Goal: Information Seeking & Learning: Learn about a topic

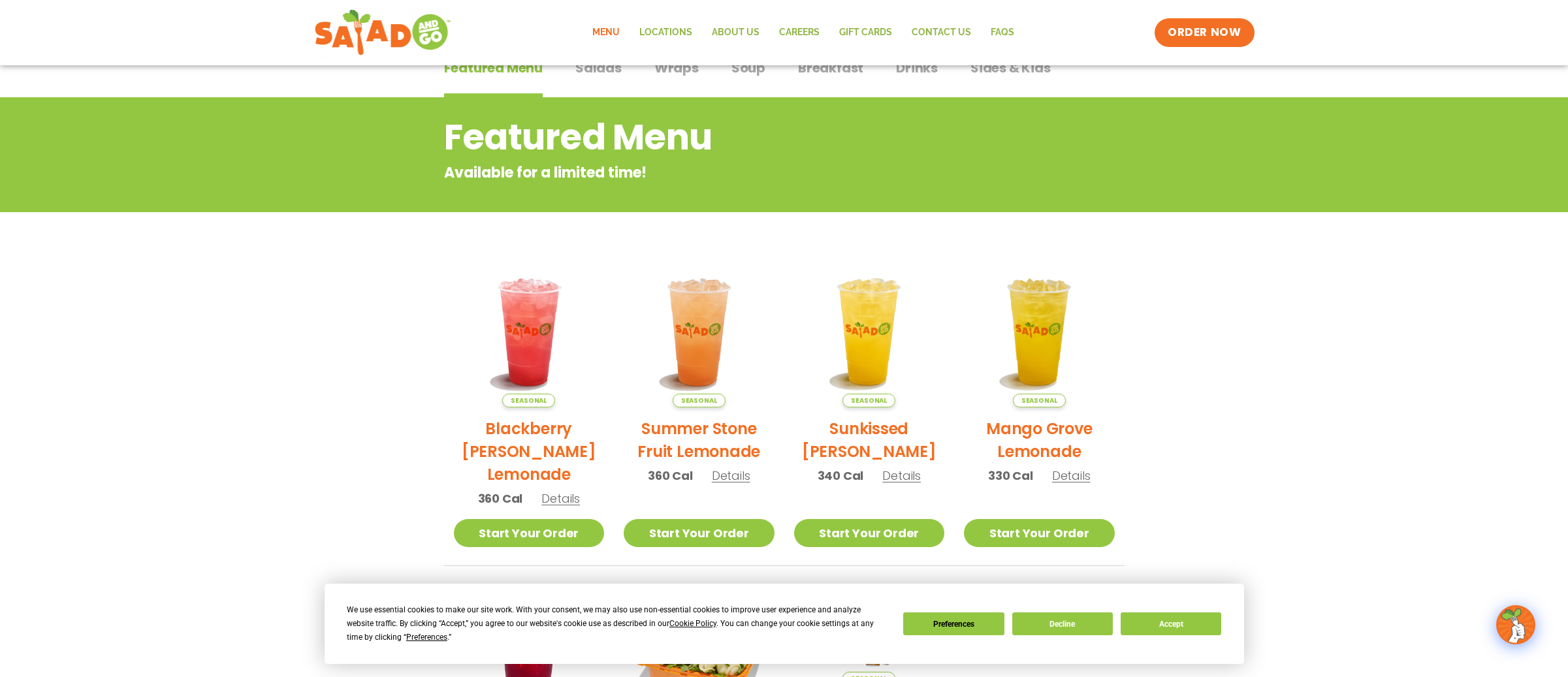
scroll to position [83, 0]
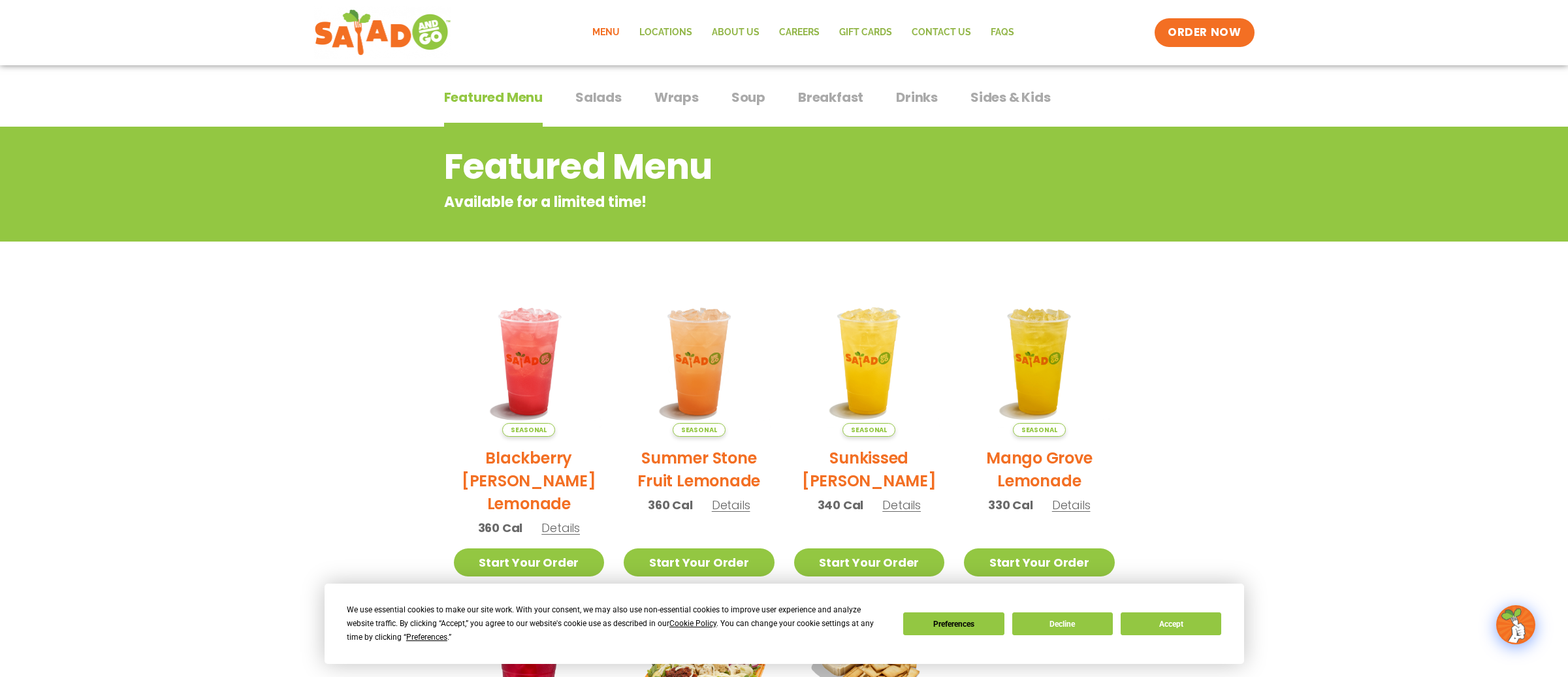
click at [601, 100] on span "Salads" at bounding box center [598, 97] width 47 height 19
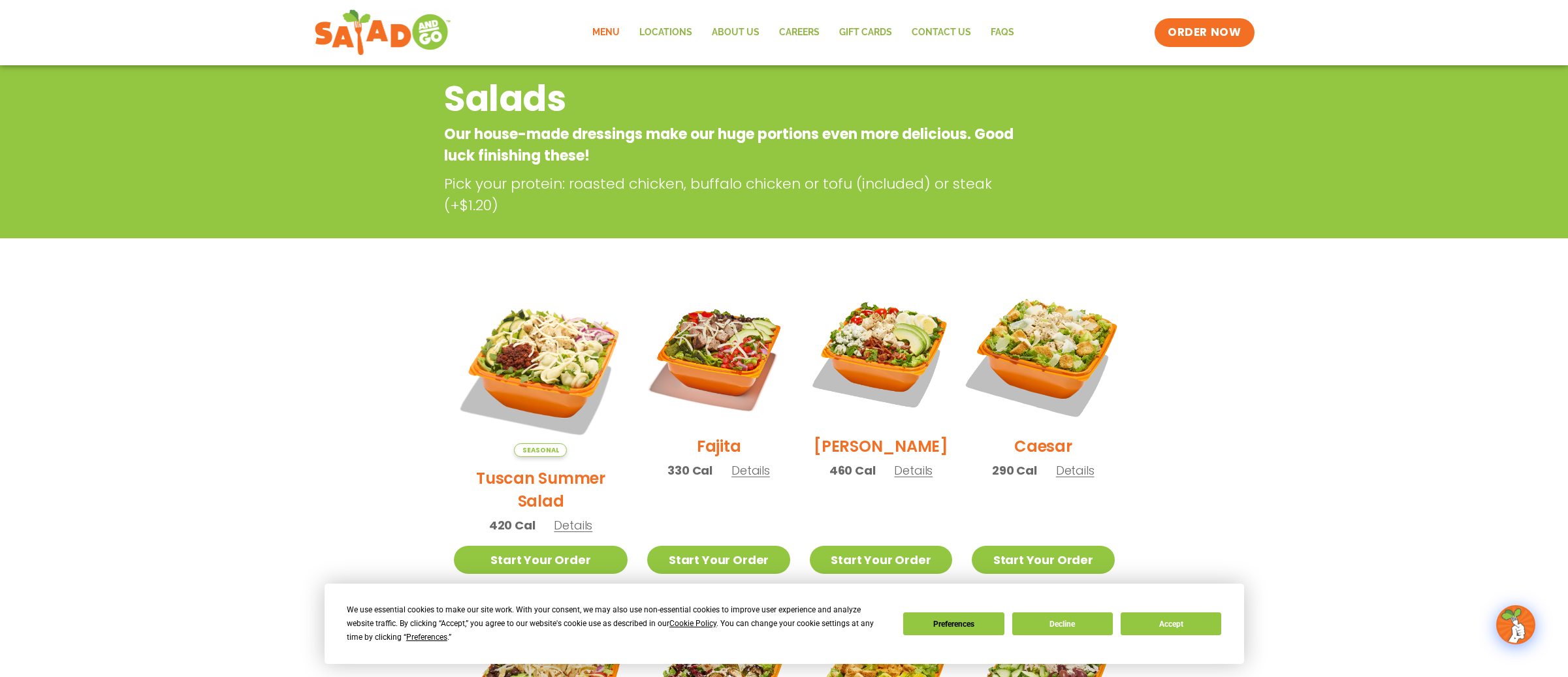
scroll to position [152, 0]
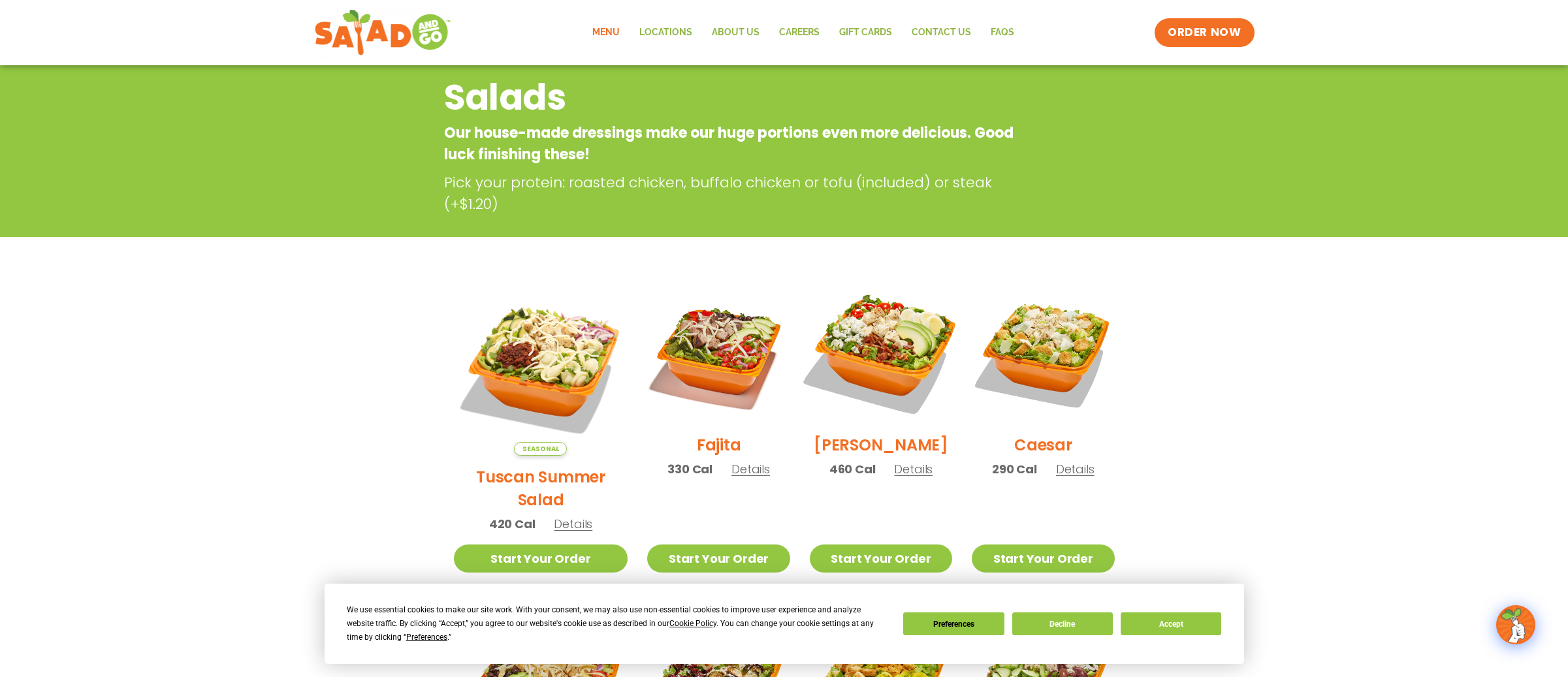
click at [867, 353] on img at bounding box center [881, 353] width 167 height 167
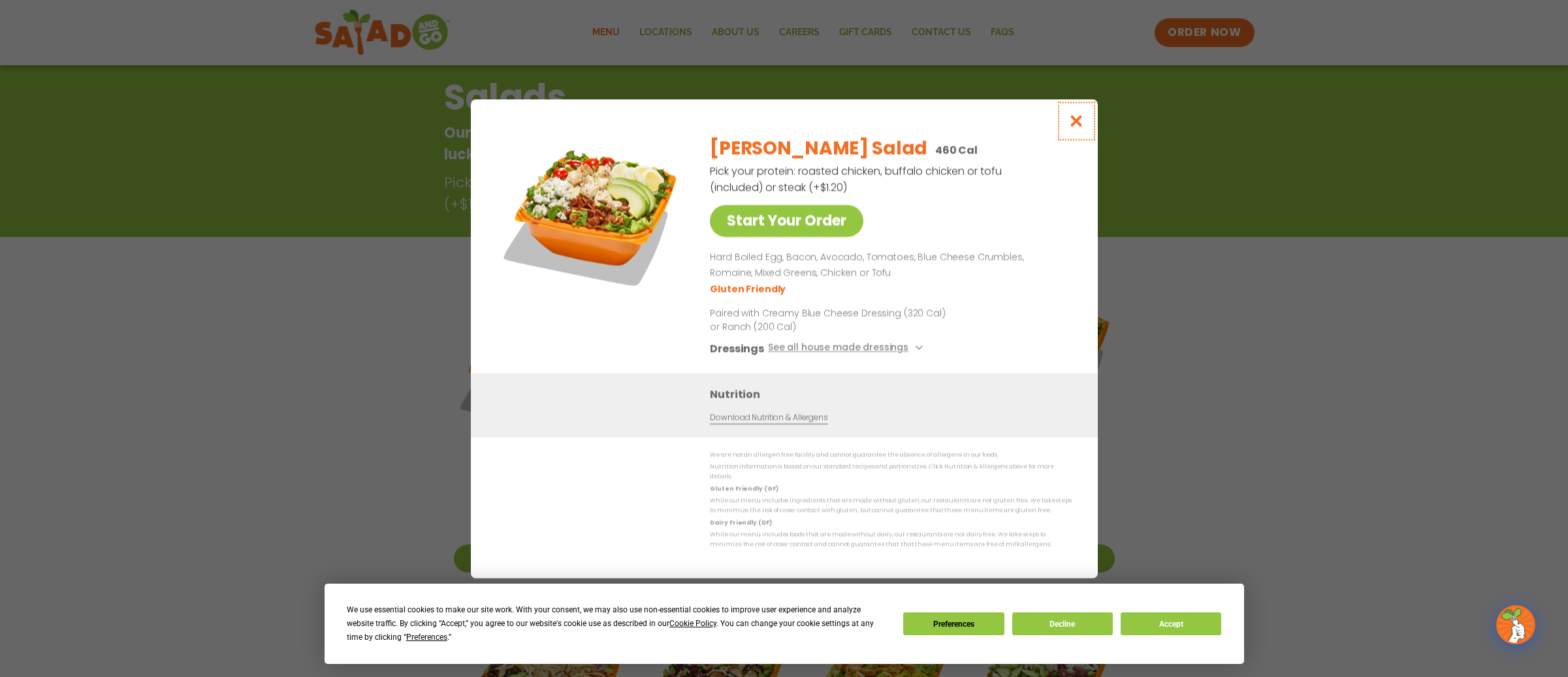
click at [1072, 124] on icon "Close modal" at bounding box center [1076, 121] width 16 height 14
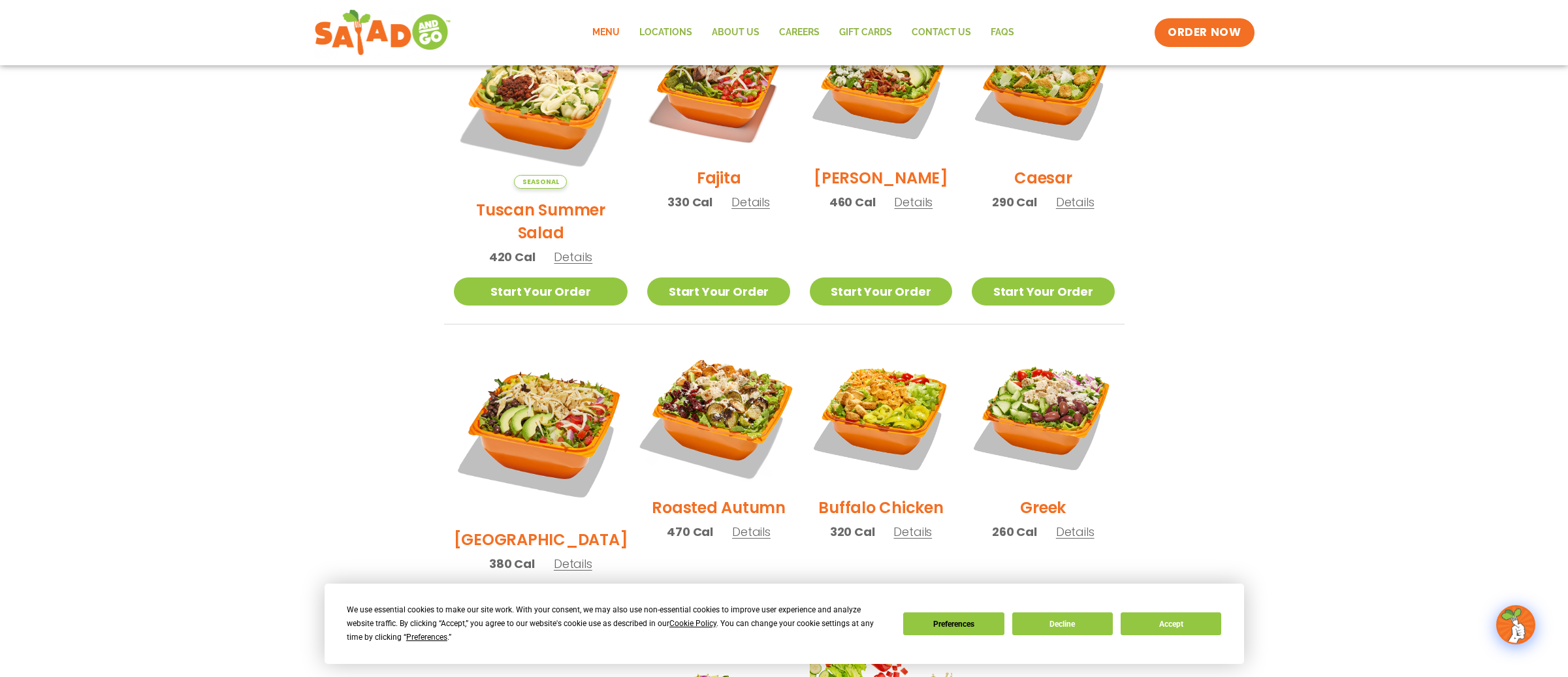
scroll to position [424, 0]
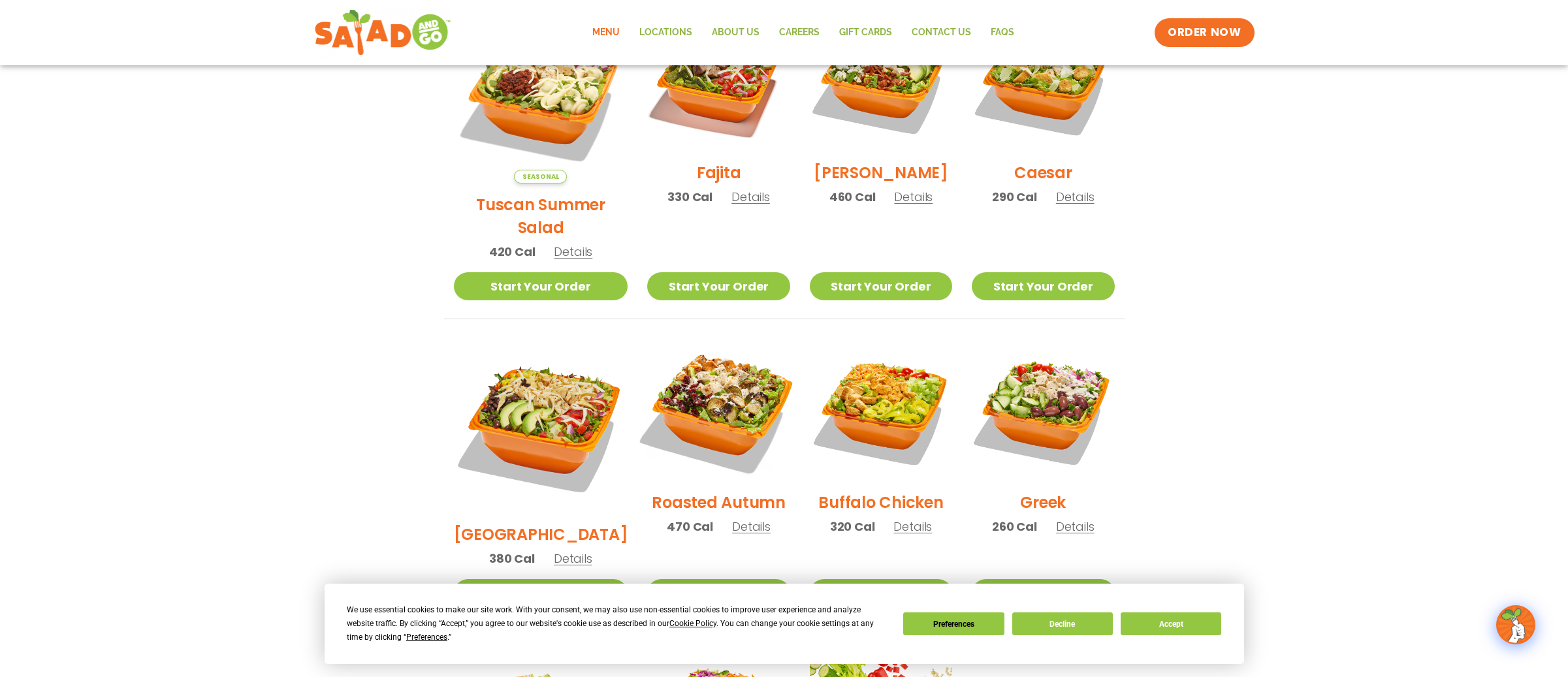
click at [691, 387] on img at bounding box center [718, 410] width 167 height 167
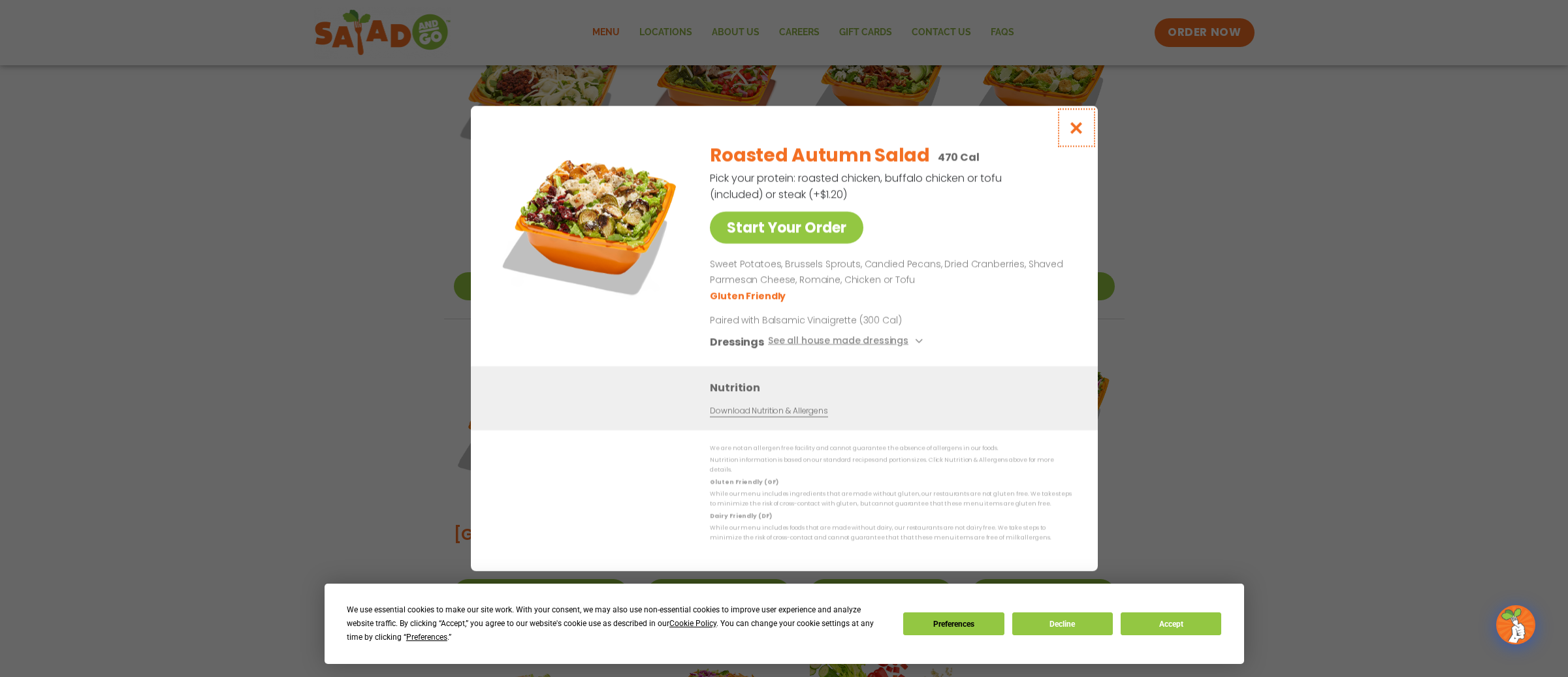
click at [1072, 130] on icon "Close modal" at bounding box center [1076, 127] width 16 height 14
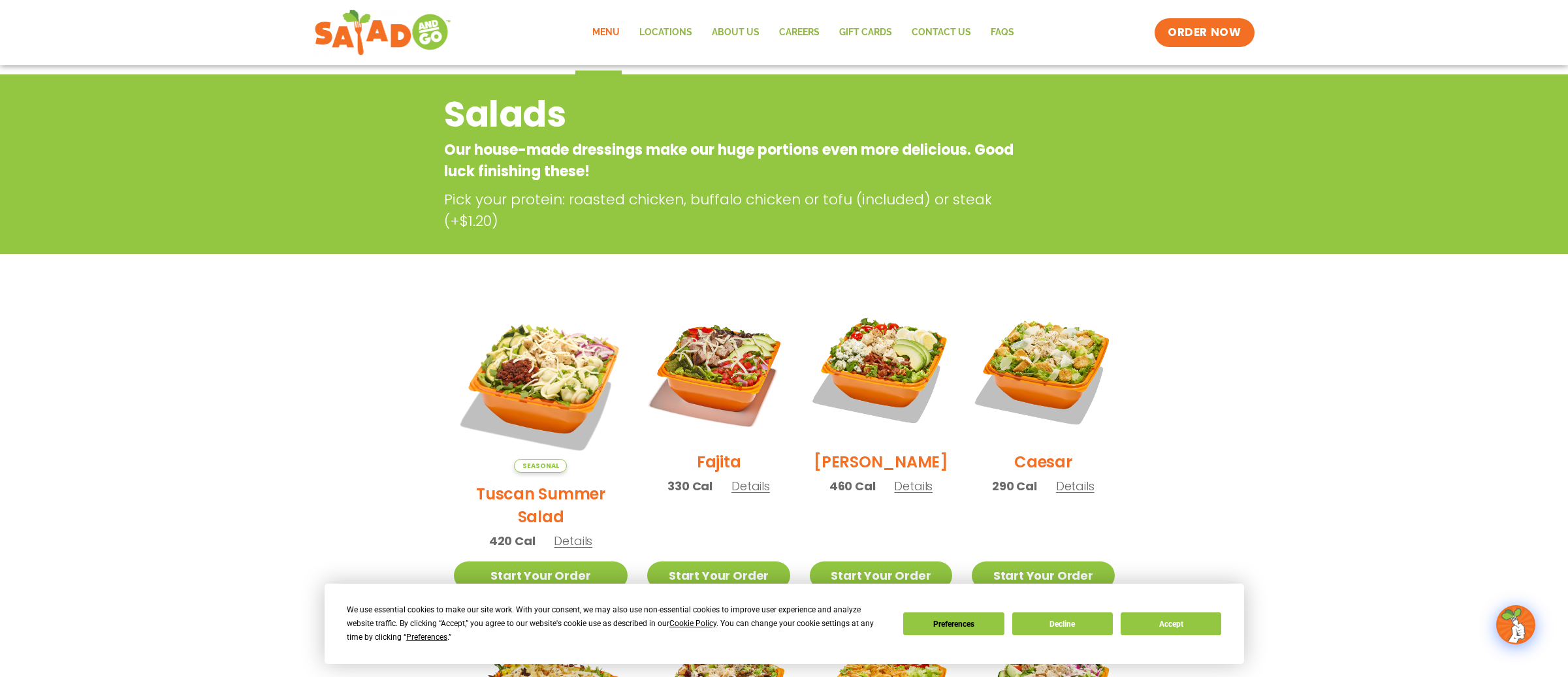
scroll to position [0, 0]
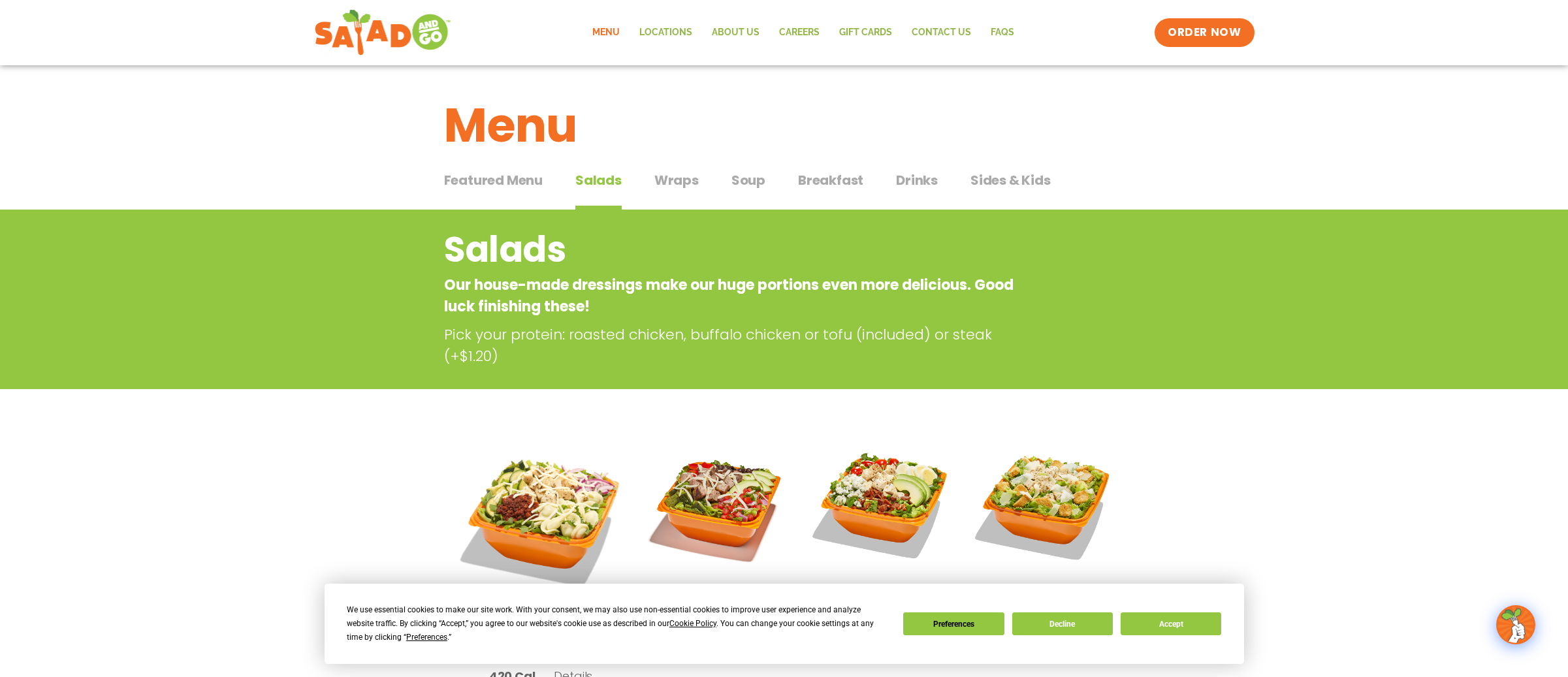
click at [931, 177] on span "Drinks" at bounding box center [917, 180] width 41 height 19
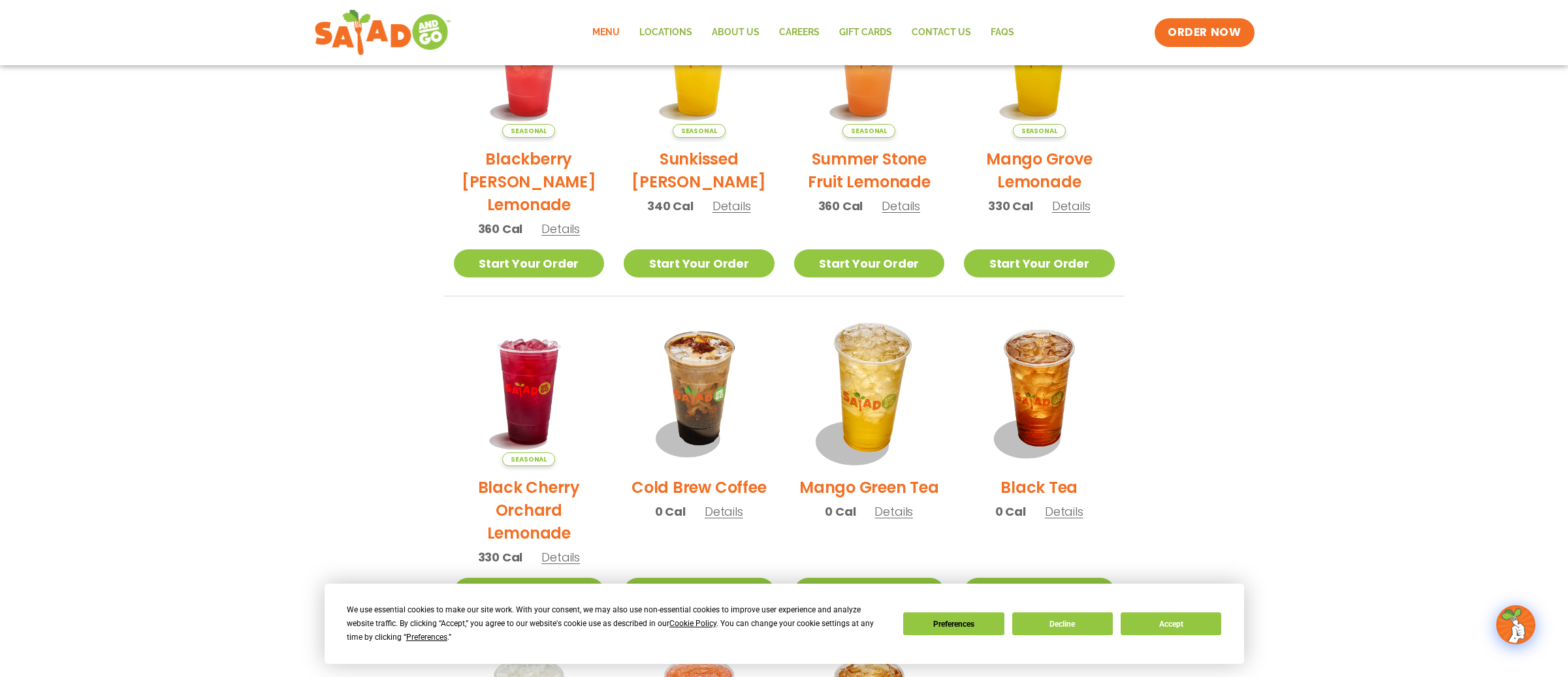
scroll to position [401, 0]
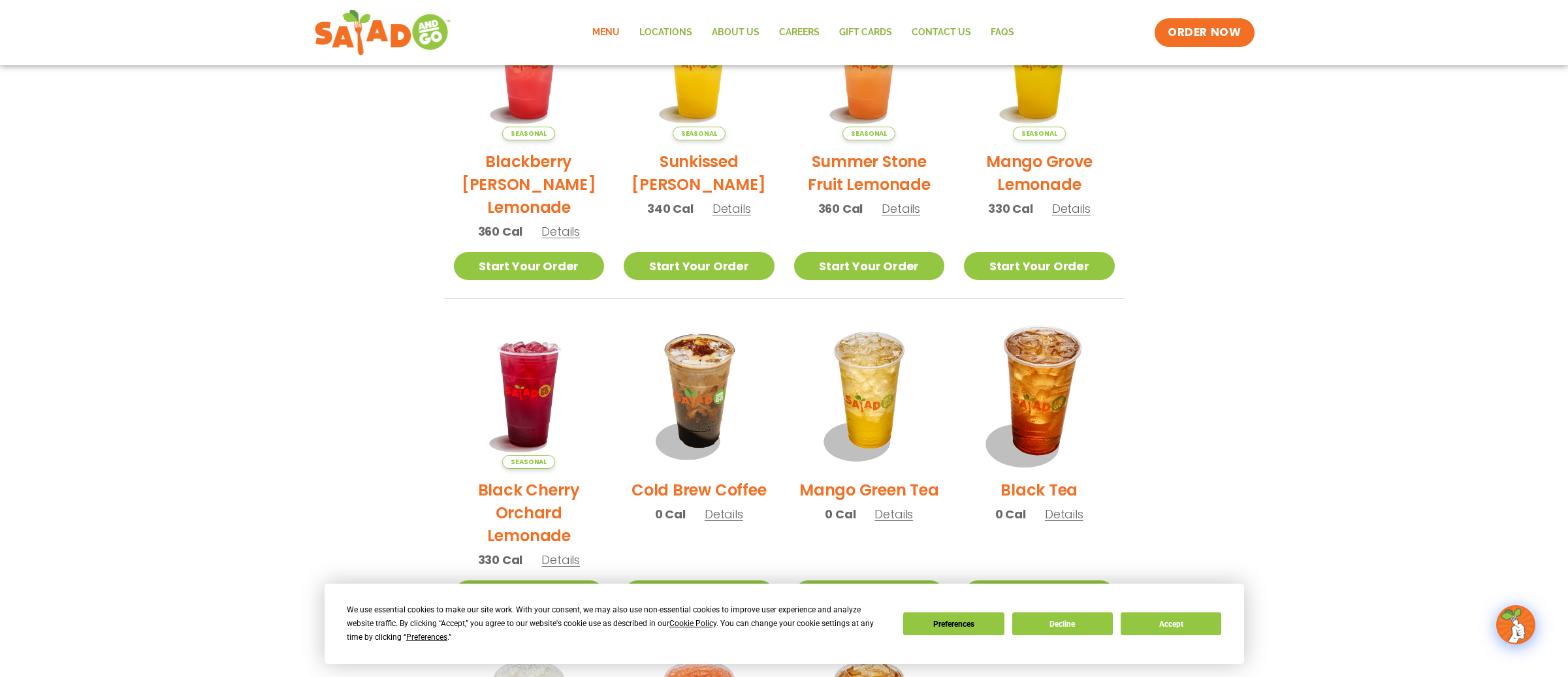
click at [1027, 394] on img at bounding box center [1039, 393] width 177 height 177
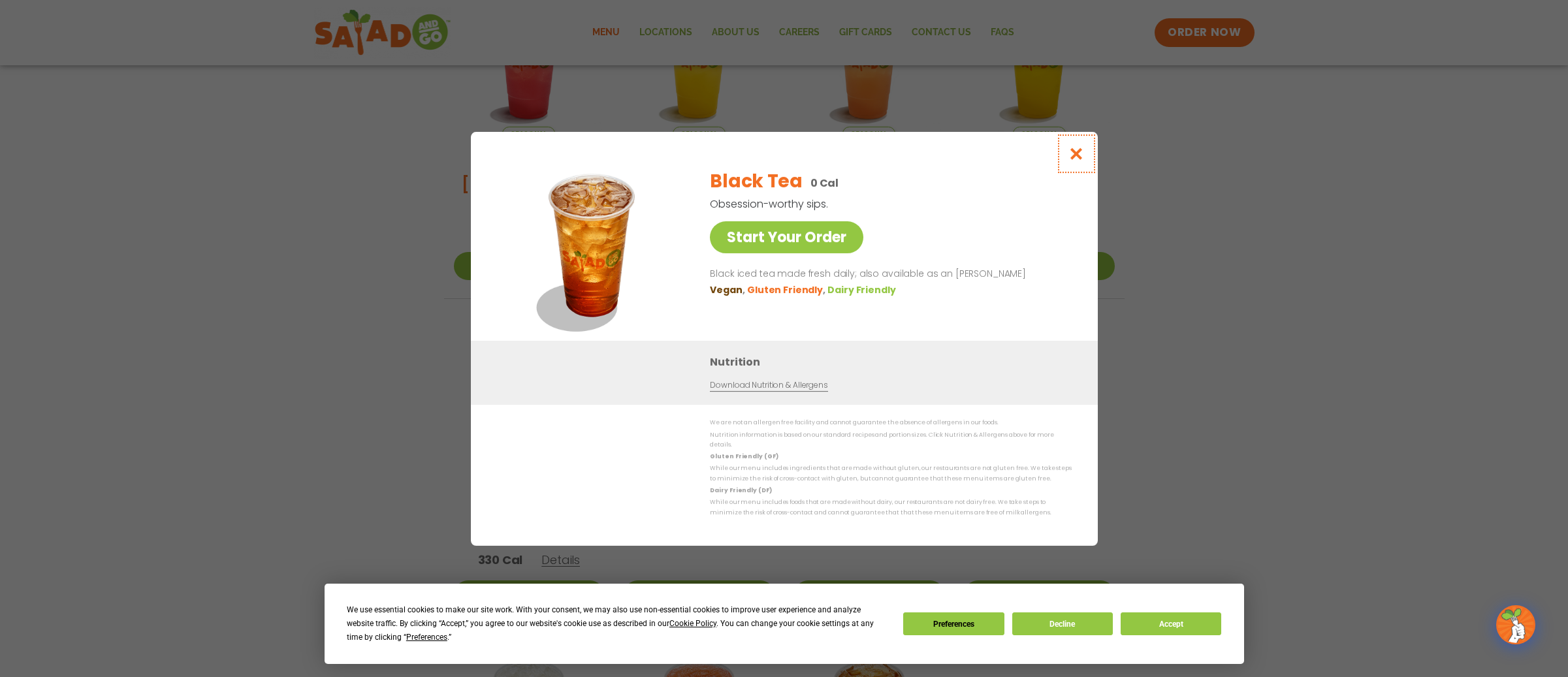
click at [1073, 156] on icon "Close modal" at bounding box center [1076, 153] width 16 height 14
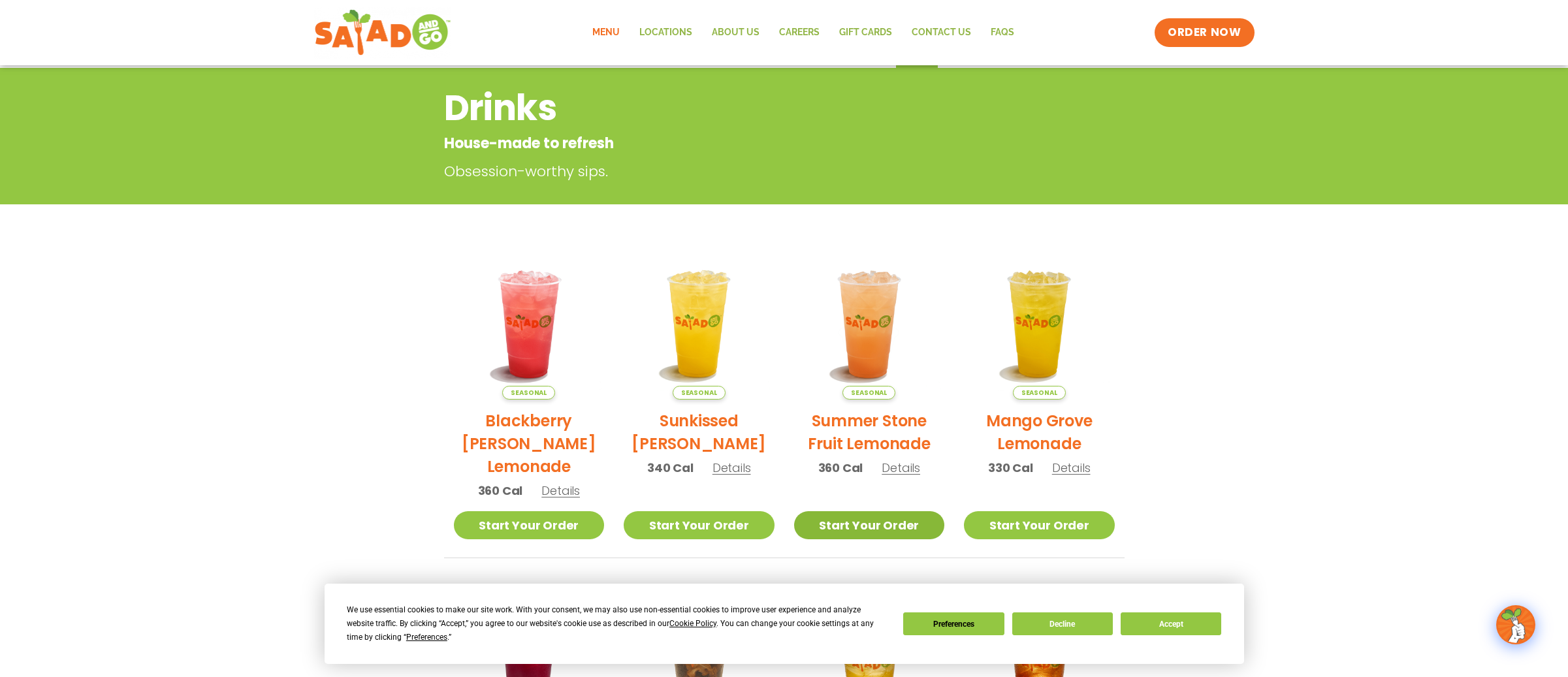
scroll to position [0, 0]
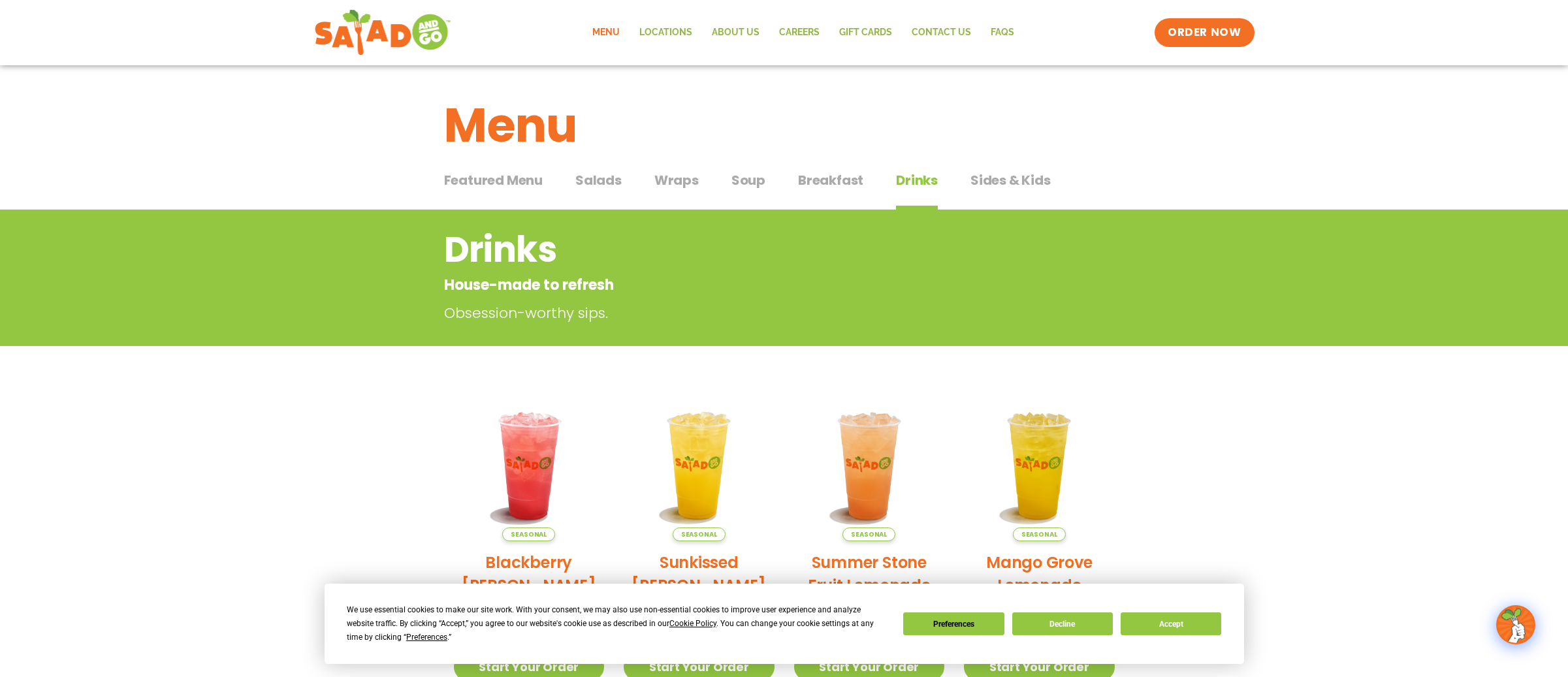
click at [612, 177] on span "Salads" at bounding box center [598, 180] width 47 height 19
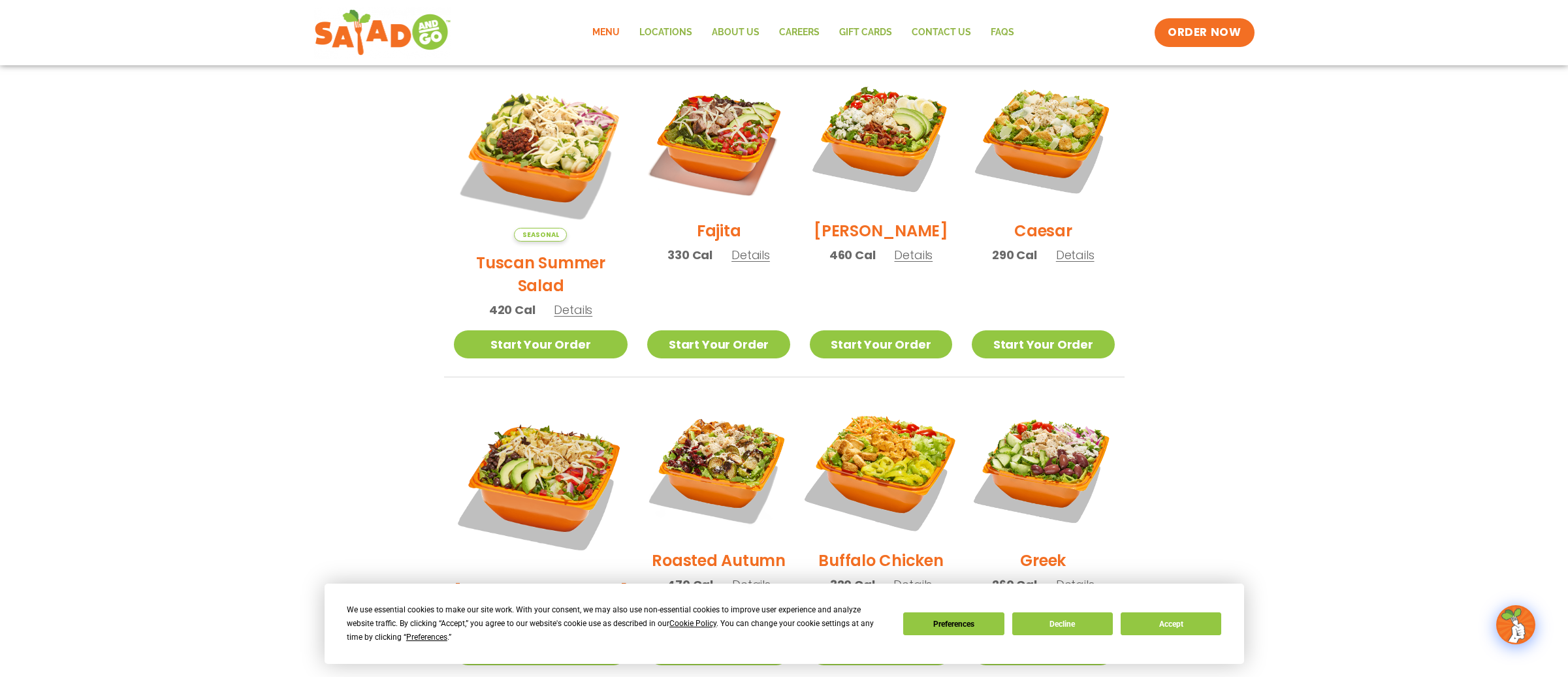
scroll to position [368, 0]
